Goal: Task Accomplishment & Management: Manage account settings

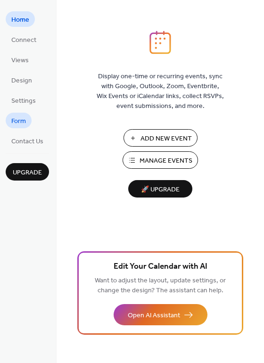
click at [26, 125] on span "Form" at bounding box center [18, 122] width 15 height 10
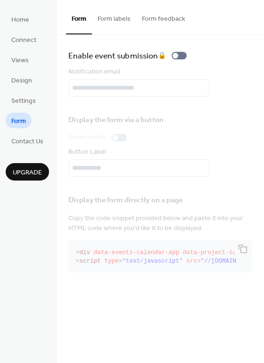
click at [16, 89] on ul "Home Connect Views Design Settings Form Contact Us" at bounding box center [27, 79] width 43 height 137
click at [23, 62] on span "Views" at bounding box center [19, 61] width 17 height 10
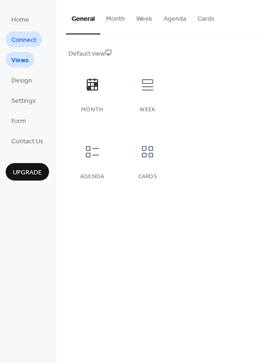
click at [25, 39] on span "Connect" at bounding box center [23, 40] width 25 height 10
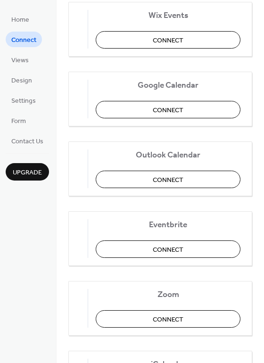
scroll to position [198, 0]
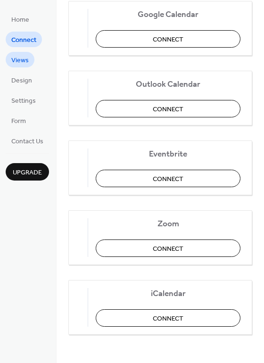
click at [21, 61] on span "Views" at bounding box center [19, 61] width 17 height 10
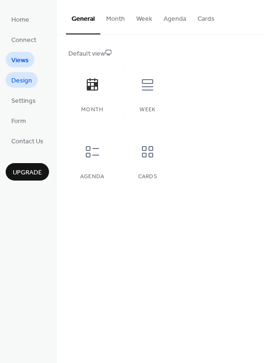
click at [20, 81] on span "Design" at bounding box center [21, 81] width 21 height 10
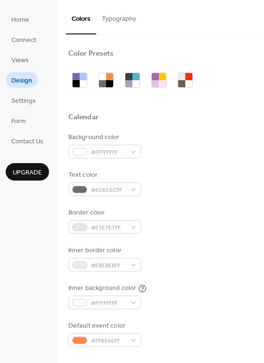
click at [19, 112] on ul "Home Connect Views Design Settings Form Contact Us" at bounding box center [27, 79] width 43 height 137
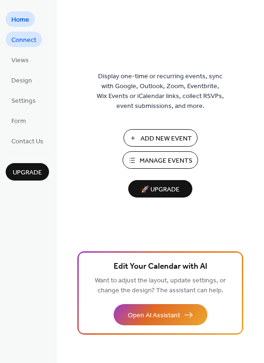
click at [27, 33] on link "Connect" at bounding box center [24, 40] width 36 height 16
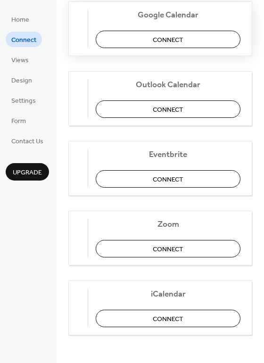
scroll to position [198, 0]
click at [138, 182] on button "Connect" at bounding box center [168, 178] width 145 height 17
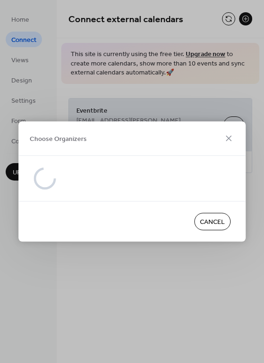
scroll to position [0, 0]
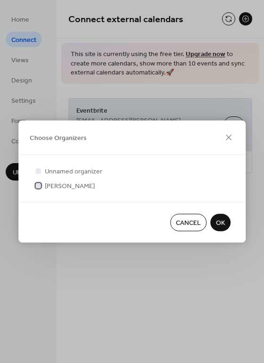
click at [68, 184] on span "Wesley Shelter" at bounding box center [70, 187] width 50 height 10
click at [223, 226] on span "OK" at bounding box center [220, 223] width 9 height 10
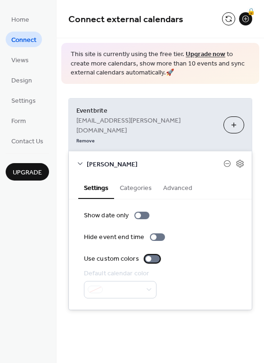
click at [147, 256] on div at bounding box center [149, 259] width 6 height 6
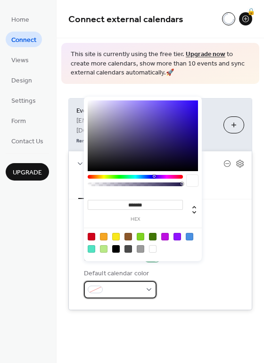
click at [142, 281] on div at bounding box center [120, 289] width 73 height 17
click at [176, 233] on div at bounding box center [178, 237] width 8 height 8
type input "*******"
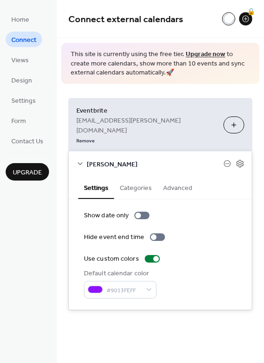
click at [214, 296] on div "**********" at bounding box center [161, 204] width 208 height 241
click at [26, 56] on span "Views" at bounding box center [19, 61] width 17 height 10
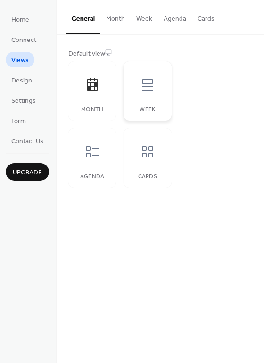
click at [142, 90] on icon at bounding box center [147, 84] width 11 height 11
click at [88, 157] on icon at bounding box center [92, 151] width 13 height 11
click at [154, 171] on div "Cards" at bounding box center [148, 157] width 48 height 59
click at [88, 89] on icon at bounding box center [92, 84] width 11 height 12
click at [143, 159] on div at bounding box center [147, 152] width 28 height 28
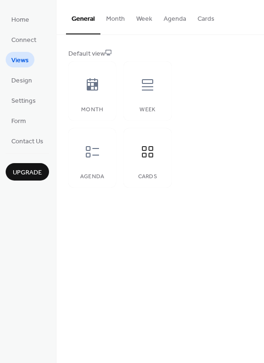
click at [108, 24] on button "Month" at bounding box center [115, 16] width 30 height 33
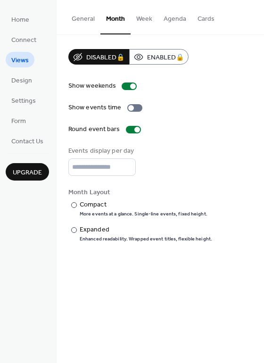
click at [206, 18] on button "Cards" at bounding box center [206, 16] width 28 height 33
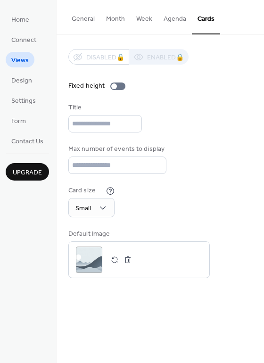
click at [86, 16] on button "General" at bounding box center [83, 16] width 34 height 33
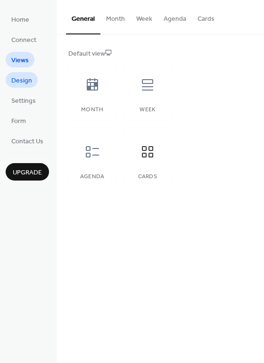
click at [25, 83] on span "Design" at bounding box center [21, 81] width 21 height 10
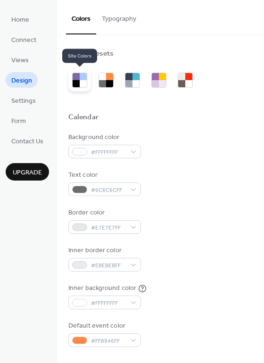
click at [85, 82] on div at bounding box center [83, 83] width 7 height 7
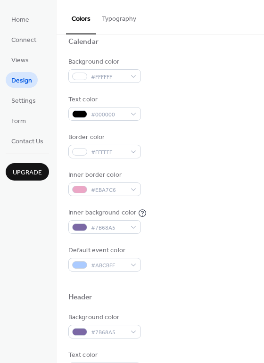
scroll to position [94, 0]
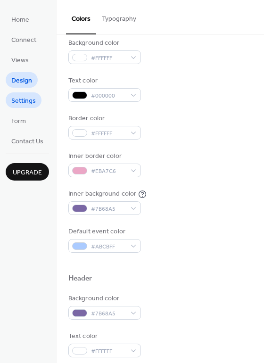
click at [29, 97] on span "Settings" at bounding box center [23, 101] width 25 height 10
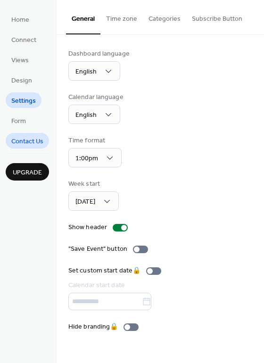
click at [24, 138] on span "Contact Us" at bounding box center [27, 142] width 32 height 10
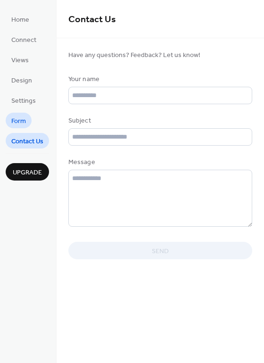
click at [23, 126] on span "Form" at bounding box center [18, 122] width 15 height 10
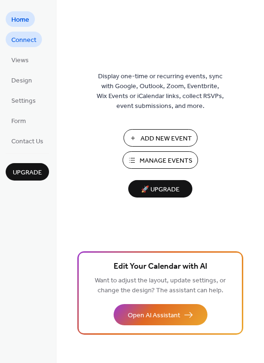
click at [29, 43] on span "Connect" at bounding box center [23, 40] width 25 height 10
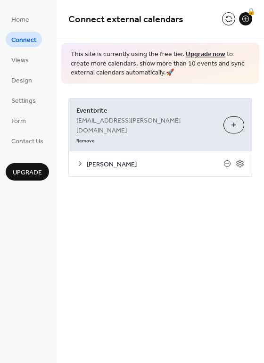
click at [238, 117] on button "Choose Organizers" at bounding box center [234, 125] width 21 height 17
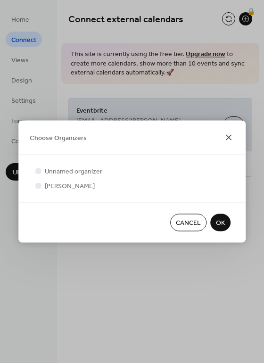
click at [234, 137] on icon at bounding box center [228, 137] width 11 height 11
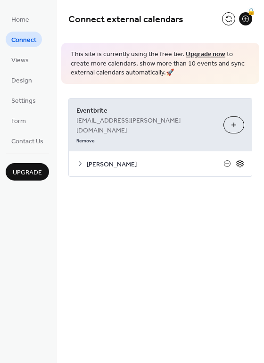
click at [236, 159] on icon at bounding box center [240, 163] width 8 height 8
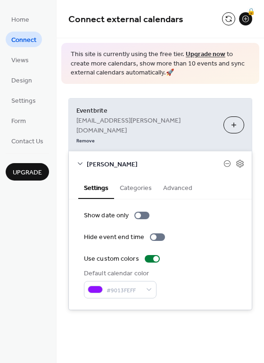
click at [176, 176] on button "Advanced" at bounding box center [178, 187] width 41 height 22
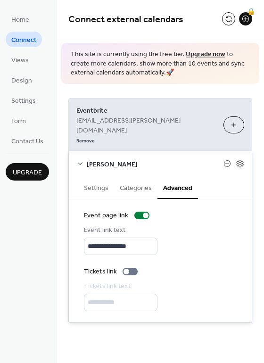
click at [141, 176] on button "Categories" at bounding box center [135, 187] width 43 height 22
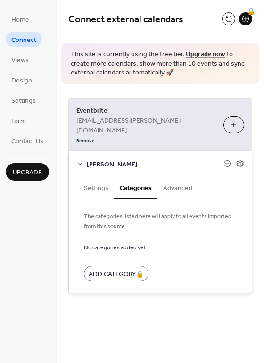
click at [91, 176] on button "Settings" at bounding box center [96, 187] width 36 height 22
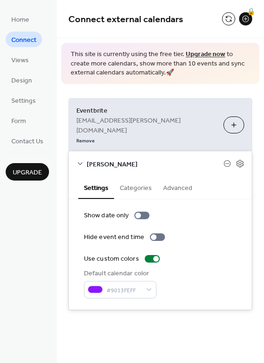
click at [82, 151] on div "[PERSON_NAME]" at bounding box center [160, 163] width 183 height 25
click at [85, 151] on div "[PERSON_NAME]" at bounding box center [160, 163] width 183 height 25
click at [83, 160] on icon at bounding box center [80, 164] width 8 height 8
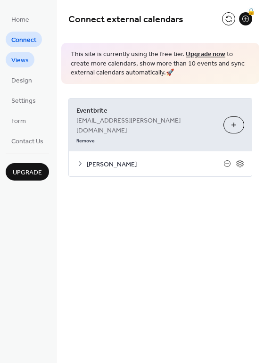
click at [18, 53] on link "Views" at bounding box center [20, 60] width 29 height 16
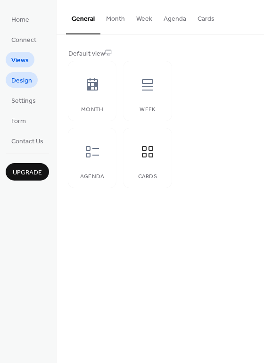
click at [18, 82] on span "Design" at bounding box center [21, 81] width 21 height 10
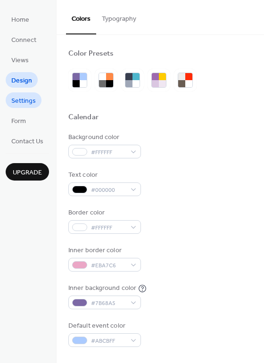
click at [11, 100] on link "Settings" at bounding box center [24, 100] width 36 height 16
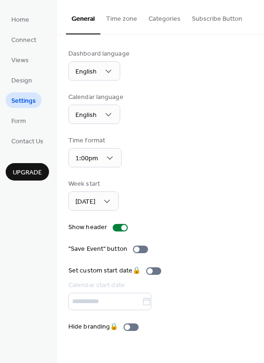
drag, startPoint x: 16, startPoint y: 93, endPoint x: 19, endPoint y: 99, distance: 6.3
click at [16, 93] on link "Settings" at bounding box center [24, 100] width 36 height 16
click at [22, 125] on span "Form" at bounding box center [18, 122] width 15 height 10
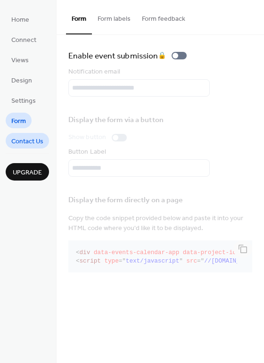
click at [19, 140] on span "Contact Us" at bounding box center [27, 142] width 32 height 10
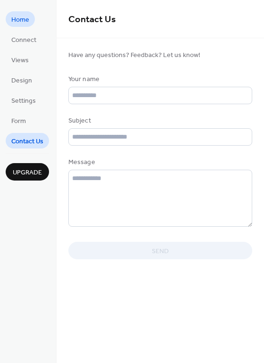
click at [27, 22] on span "Home" at bounding box center [20, 20] width 18 height 10
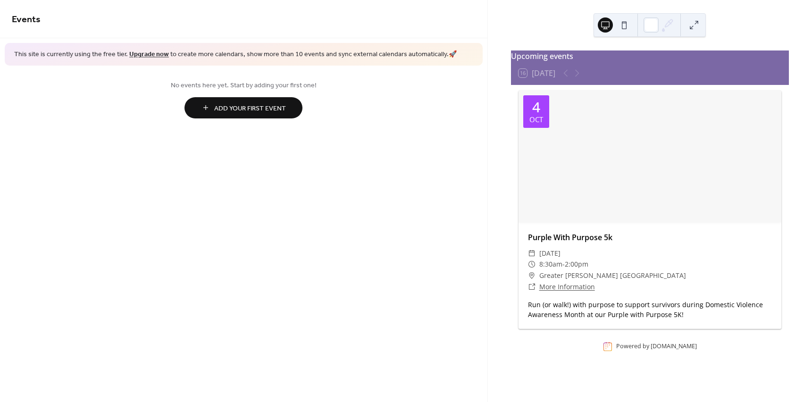
click at [576, 78] on div at bounding box center [571, 72] width 23 height 11
click at [567, 78] on div at bounding box center [571, 72] width 23 height 11
click at [699, 30] on button at bounding box center [693, 24] width 15 height 15
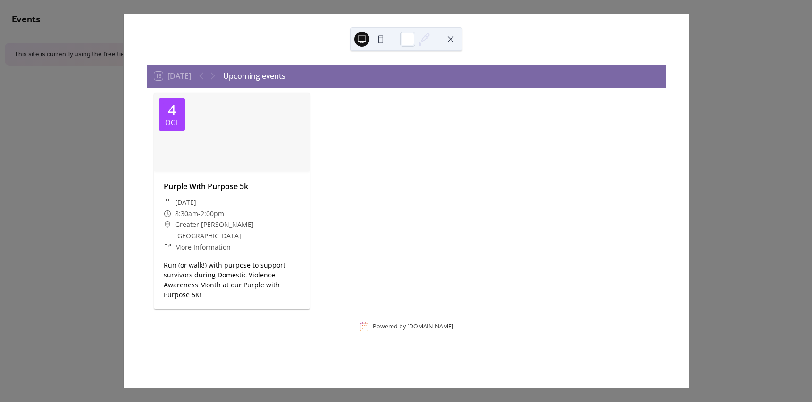
click at [448, 41] on button at bounding box center [450, 39] width 15 height 15
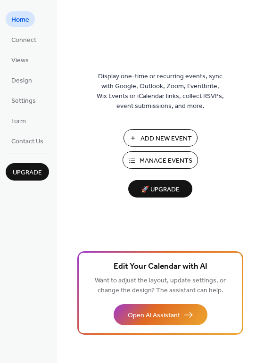
click at [150, 128] on div "Display one-time or recurring events, sync with Google, Outlook, Zoom, Eventbri…" at bounding box center [161, 197] width 208 height 333
click at [151, 136] on span "Add New Event" at bounding box center [166, 139] width 51 height 10
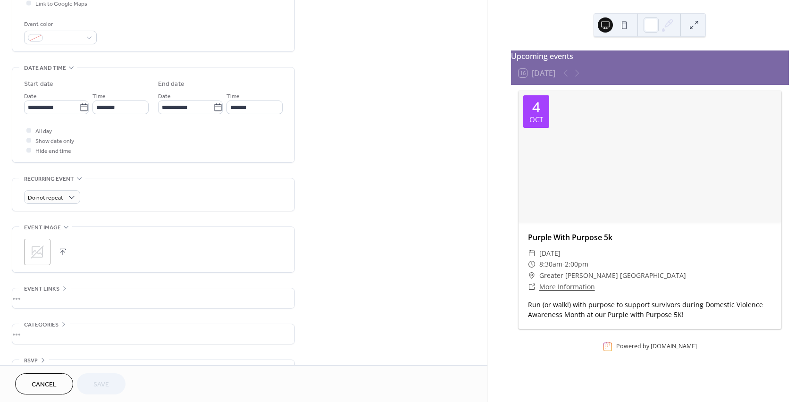
scroll to position [265, 0]
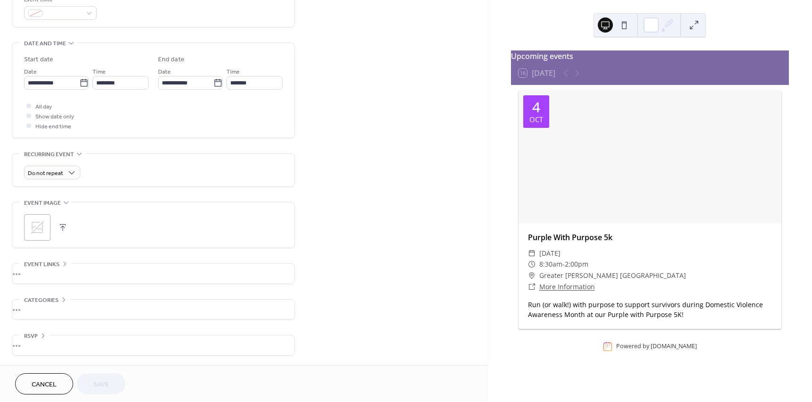
click at [583, 78] on div at bounding box center [571, 72] width 23 height 11
click at [571, 78] on div at bounding box center [571, 72] width 23 height 11
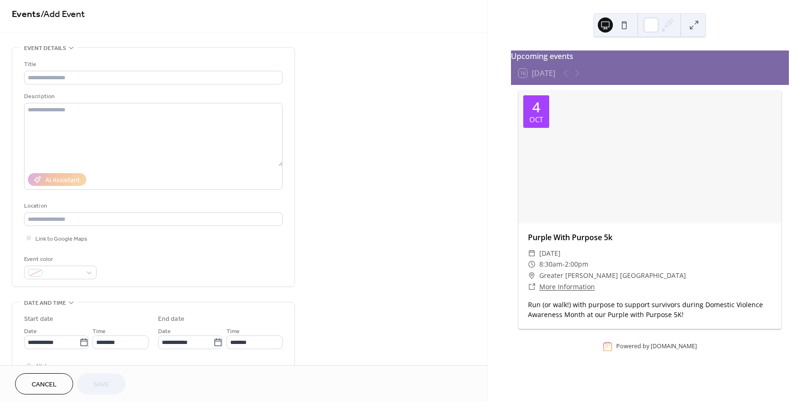
scroll to position [0, 0]
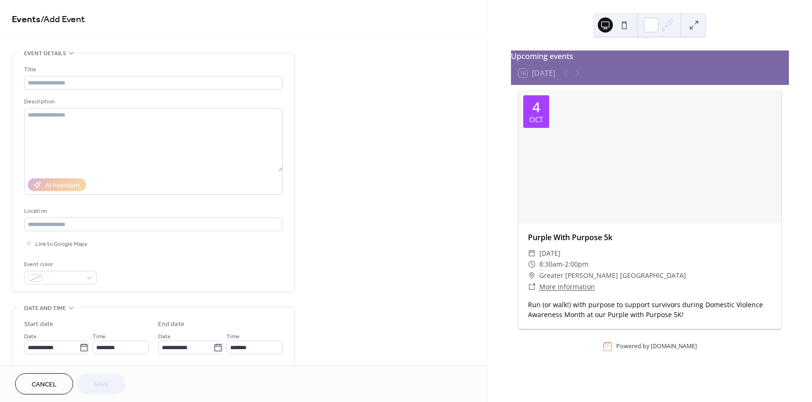
click at [75, 25] on span "/ Add Event" at bounding box center [63, 19] width 44 height 18
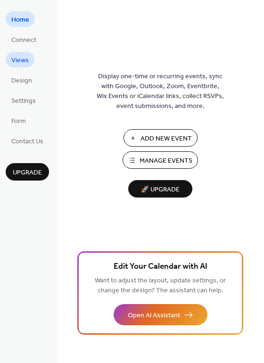
click at [20, 61] on span "Views" at bounding box center [19, 61] width 17 height 10
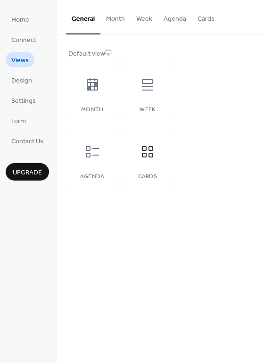
click at [195, 15] on button "Cards" at bounding box center [206, 16] width 28 height 33
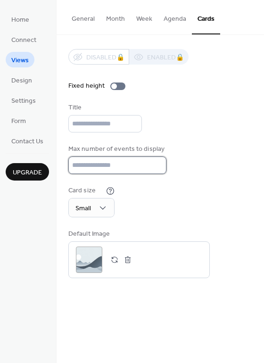
click at [108, 162] on input "**" at bounding box center [117, 165] width 98 height 17
click at [142, 203] on div "Card size Small" at bounding box center [160, 202] width 184 height 32
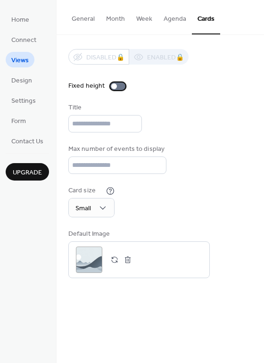
click at [112, 85] on div at bounding box center [114, 86] width 6 height 6
click at [114, 85] on div at bounding box center [117, 87] width 15 height 8
click at [113, 259] on button "button" at bounding box center [114, 259] width 13 height 13
click at [83, 20] on button "General" at bounding box center [83, 16] width 34 height 33
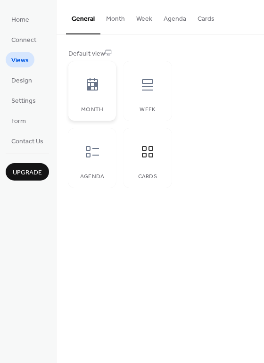
click at [100, 102] on div "Month" at bounding box center [92, 90] width 48 height 59
click at [148, 101] on div "Week" at bounding box center [148, 90] width 48 height 59
click at [82, 175] on div "Agenda" at bounding box center [92, 177] width 29 height 7
click at [144, 153] on icon at bounding box center [147, 151] width 11 height 11
drag, startPoint x: 28, startPoint y: 23, endPoint x: 27, endPoint y: 30, distance: 7.1
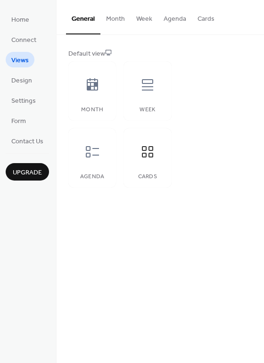
click at [28, 23] on span "Home" at bounding box center [20, 20] width 18 height 10
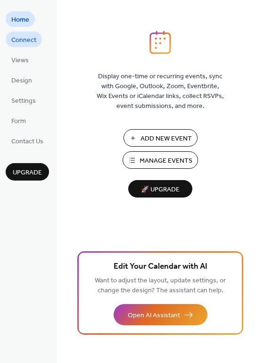
click at [30, 41] on span "Connect" at bounding box center [23, 40] width 25 height 10
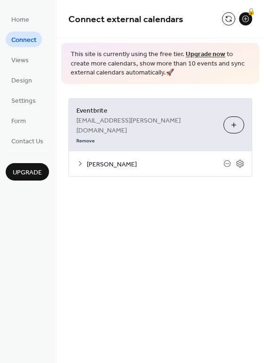
click at [93, 159] on span "[PERSON_NAME]" at bounding box center [155, 164] width 137 height 10
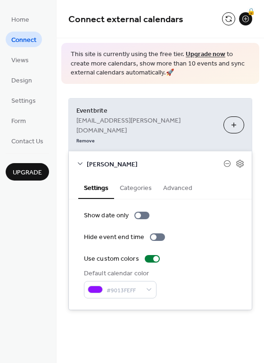
click at [130, 176] on button "Categories" at bounding box center [135, 187] width 43 height 22
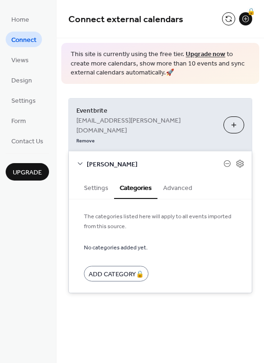
click at [179, 176] on button "Advanced" at bounding box center [178, 187] width 41 height 22
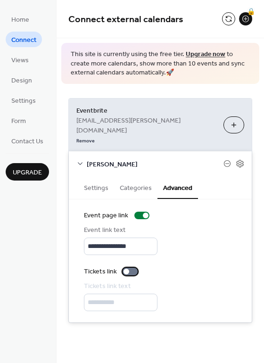
click at [126, 269] on div at bounding box center [127, 272] width 6 height 6
click at [129, 268] on div at bounding box center [130, 272] width 15 height 8
